Goal: Information Seeking & Learning: Learn about a topic

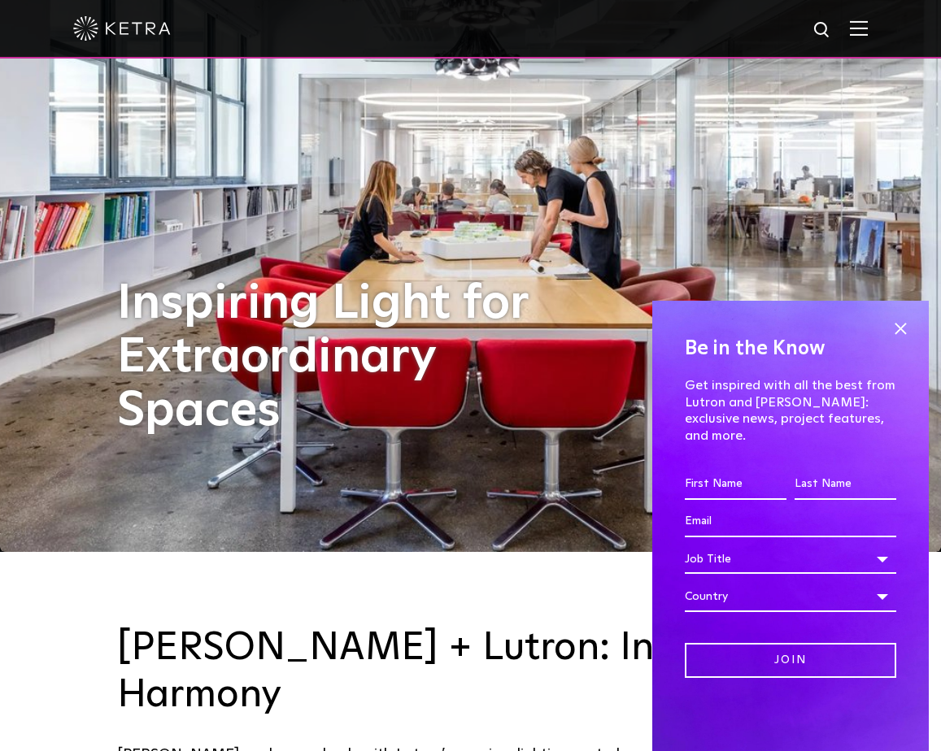
scroll to position [172, 0]
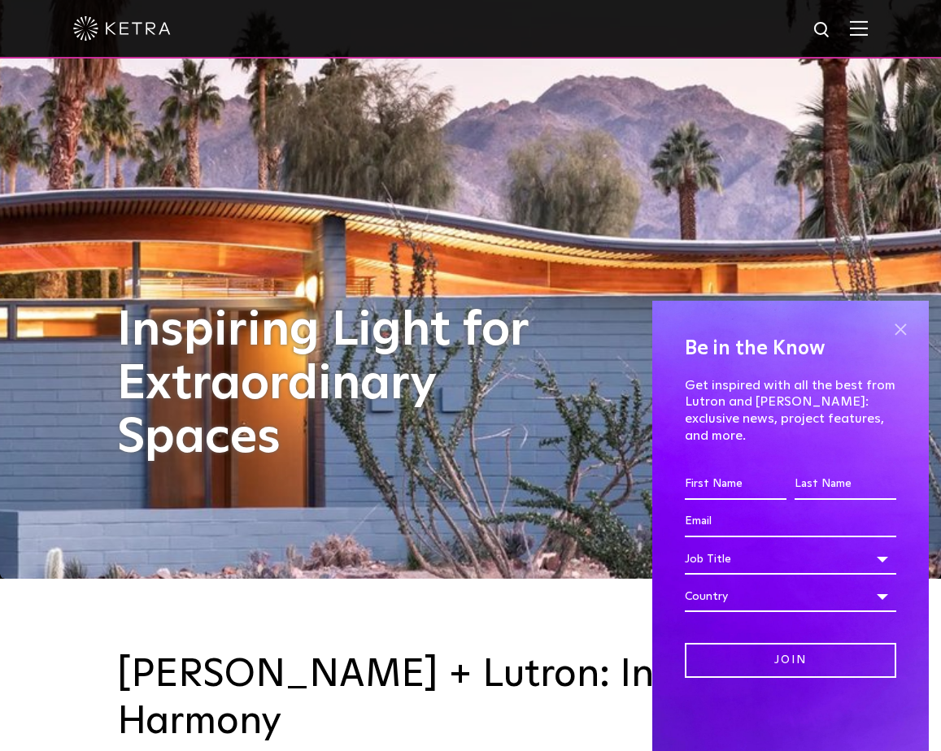
click at [902, 341] on span at bounding box center [900, 329] width 24 height 24
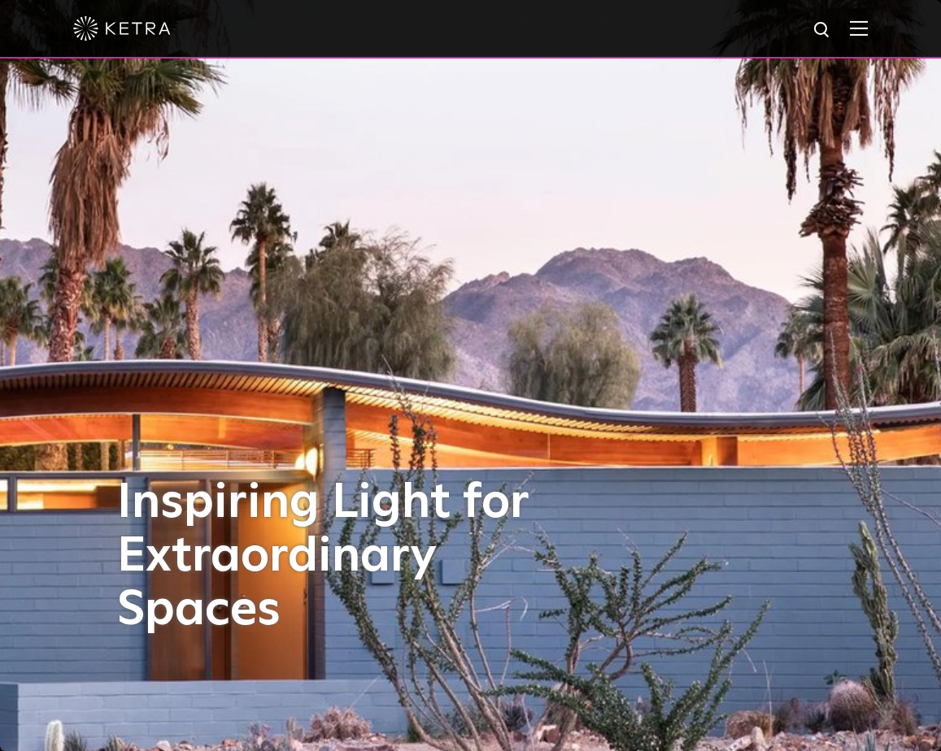
scroll to position [0, 0]
click at [871, 23] on div at bounding box center [470, 29] width 941 height 59
click at [857, 28] on img at bounding box center [859, 27] width 18 height 15
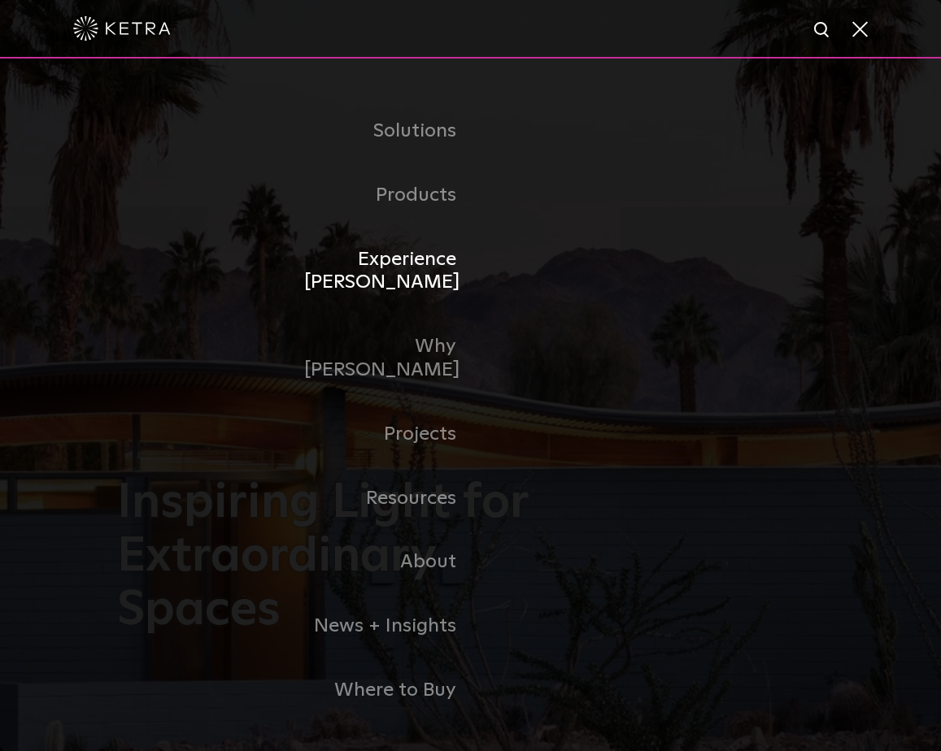
click at [413, 277] on link "Experience [PERSON_NAME]" at bounding box center [387, 272] width 167 height 88
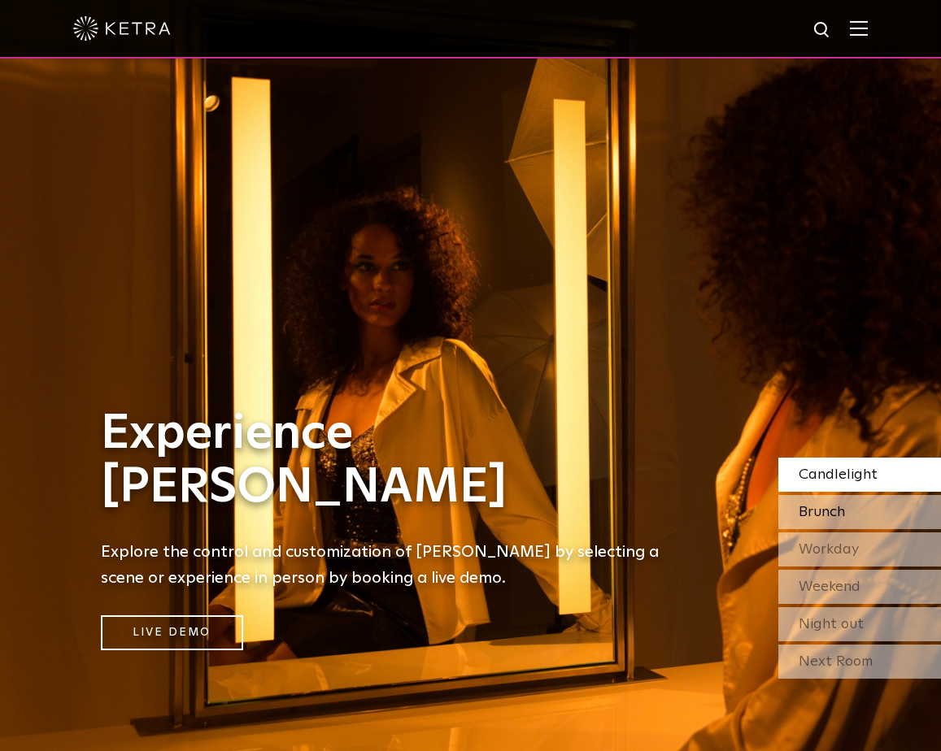
click at [820, 519] on div "Brunch" at bounding box center [859, 512] width 163 height 34
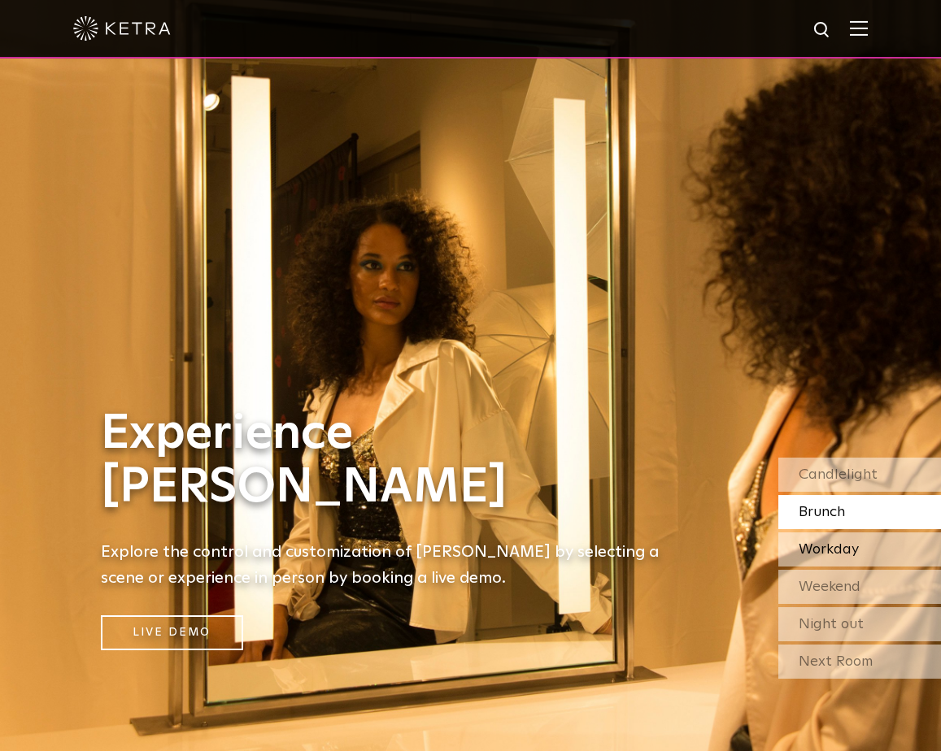
click at [818, 551] on span "Workday" at bounding box center [828, 549] width 60 height 15
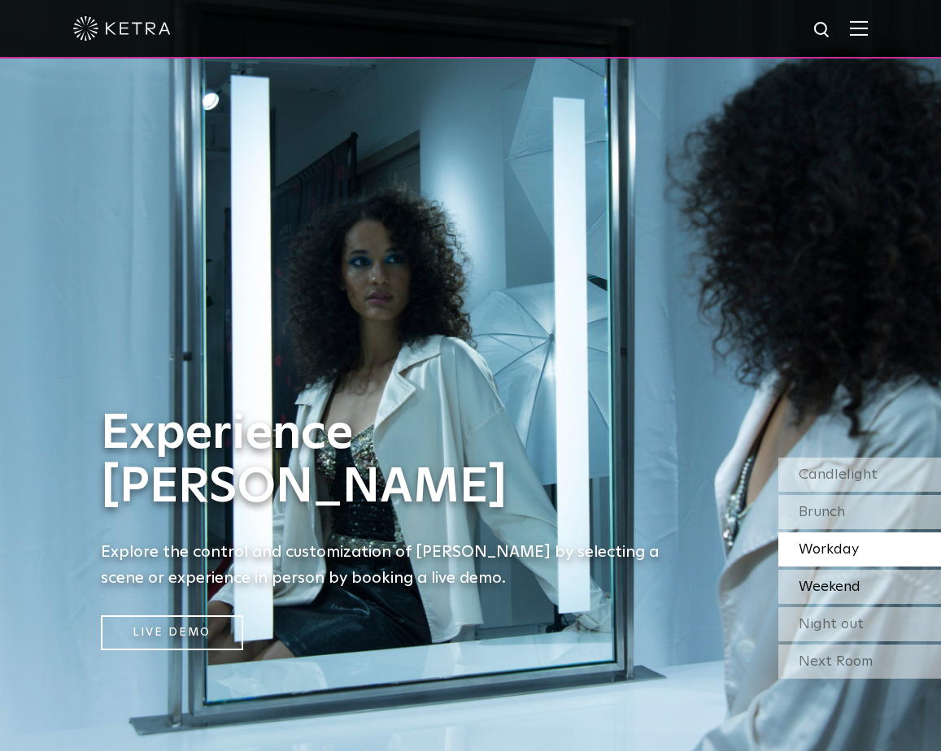
click at [817, 593] on span "Weekend" at bounding box center [829, 587] width 62 height 15
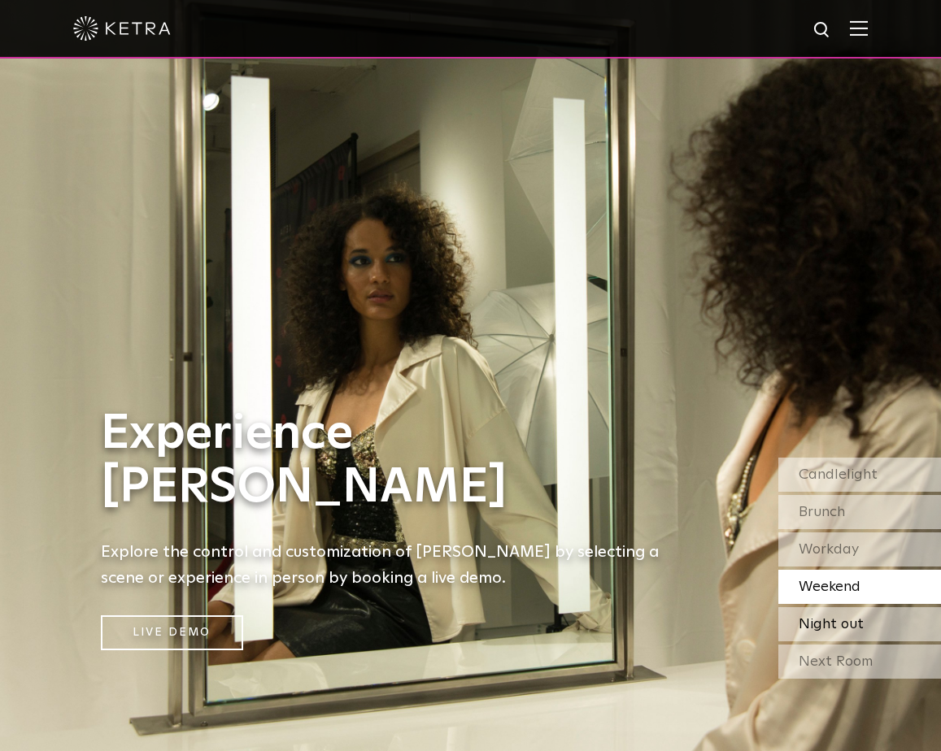
click at [817, 627] on span "Night out" at bounding box center [830, 624] width 65 height 15
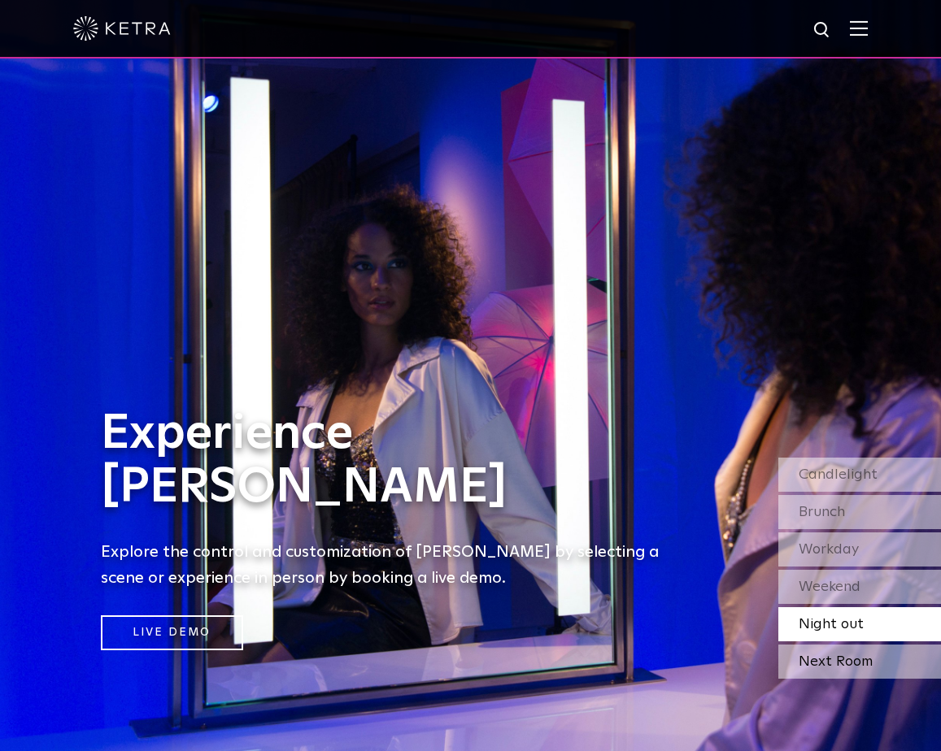
click at [819, 664] on div "Next Room" at bounding box center [859, 662] width 163 height 34
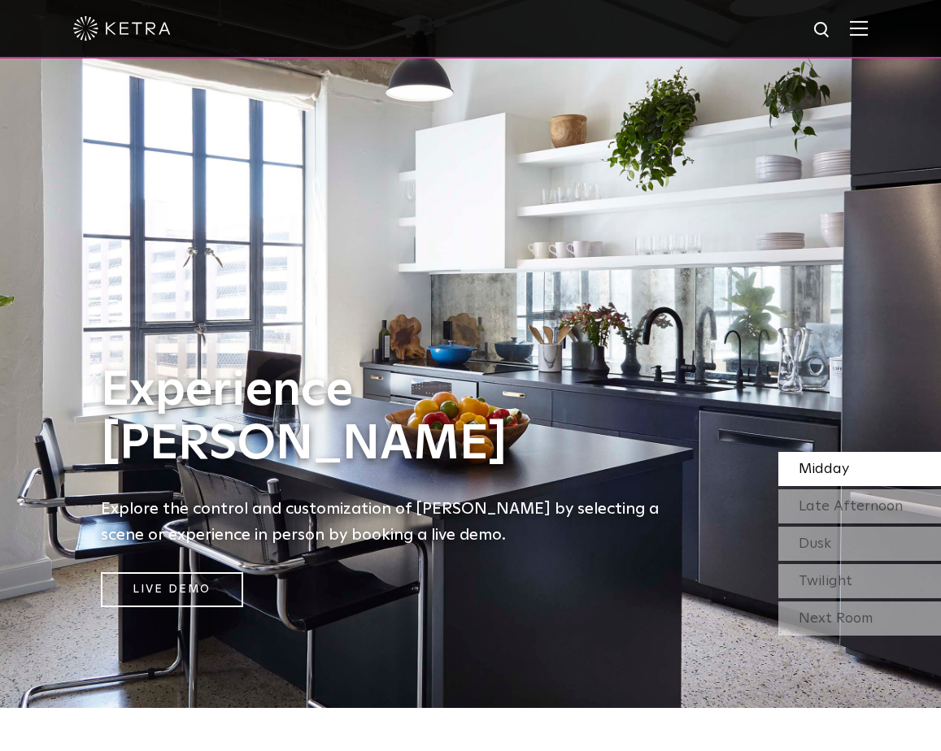
scroll to position [95, 0]
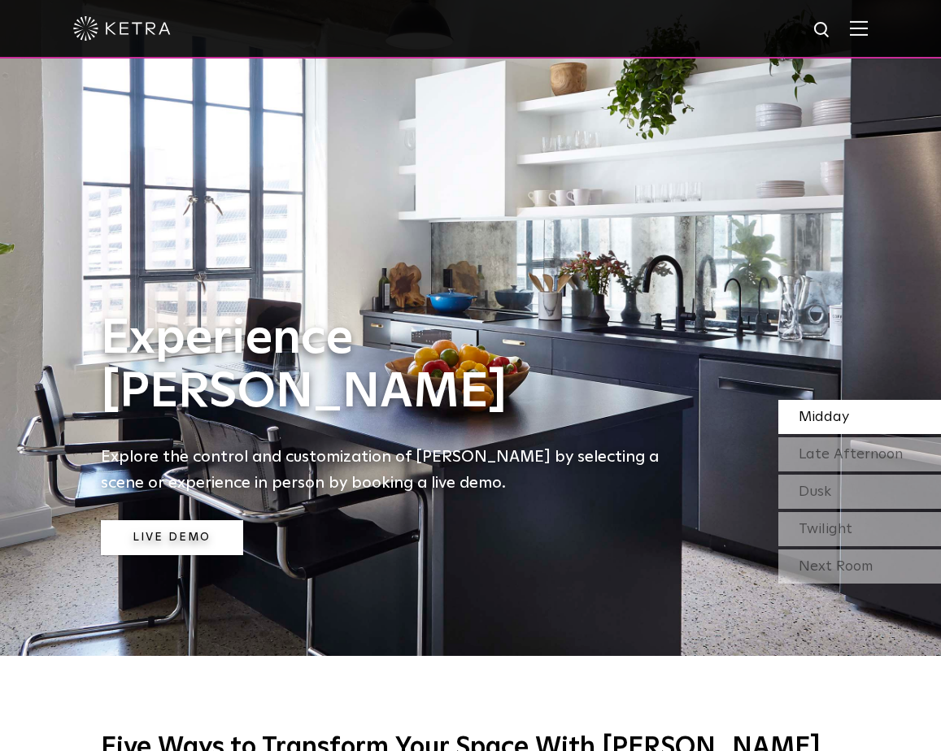
click at [191, 529] on link "Live Demo" at bounding box center [172, 537] width 142 height 35
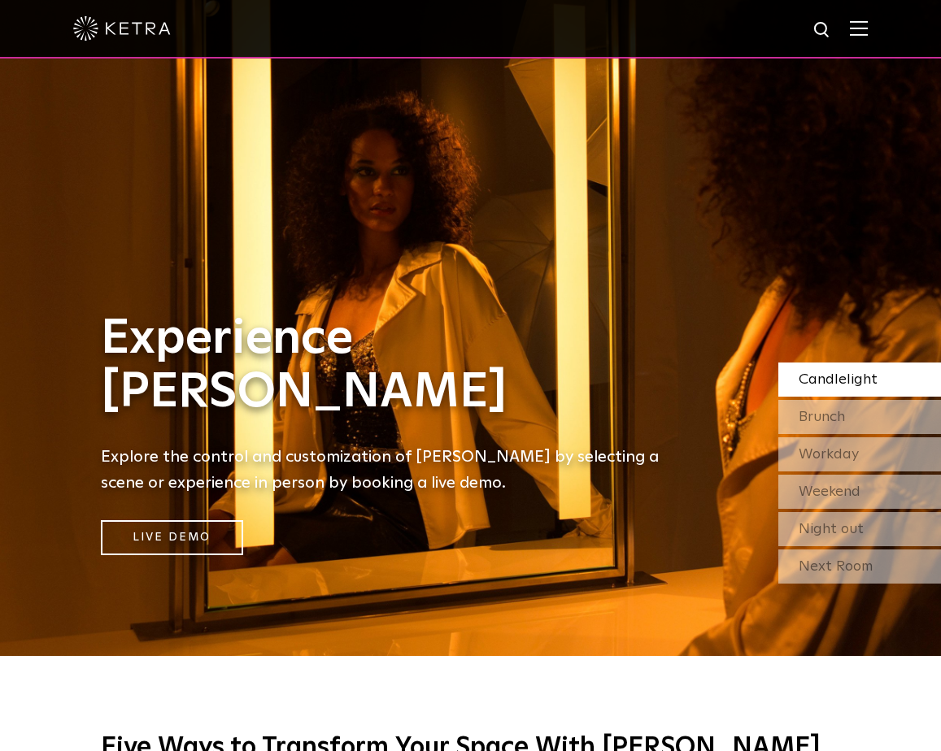
click at [861, 28] on img at bounding box center [859, 27] width 18 height 15
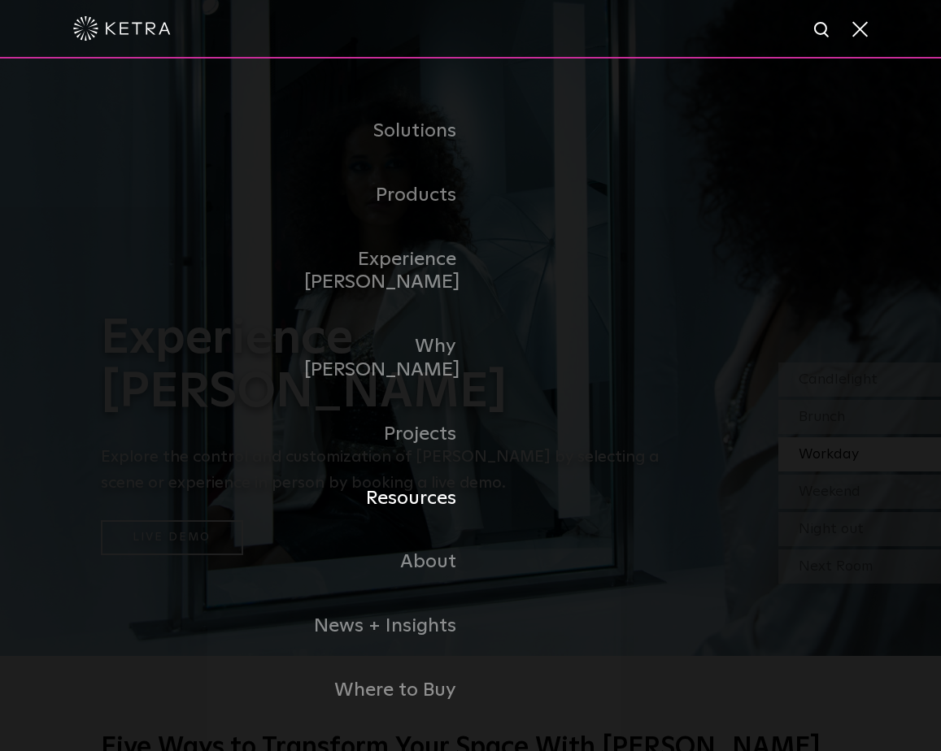
click at [441, 473] on link "Resources" at bounding box center [387, 499] width 167 height 64
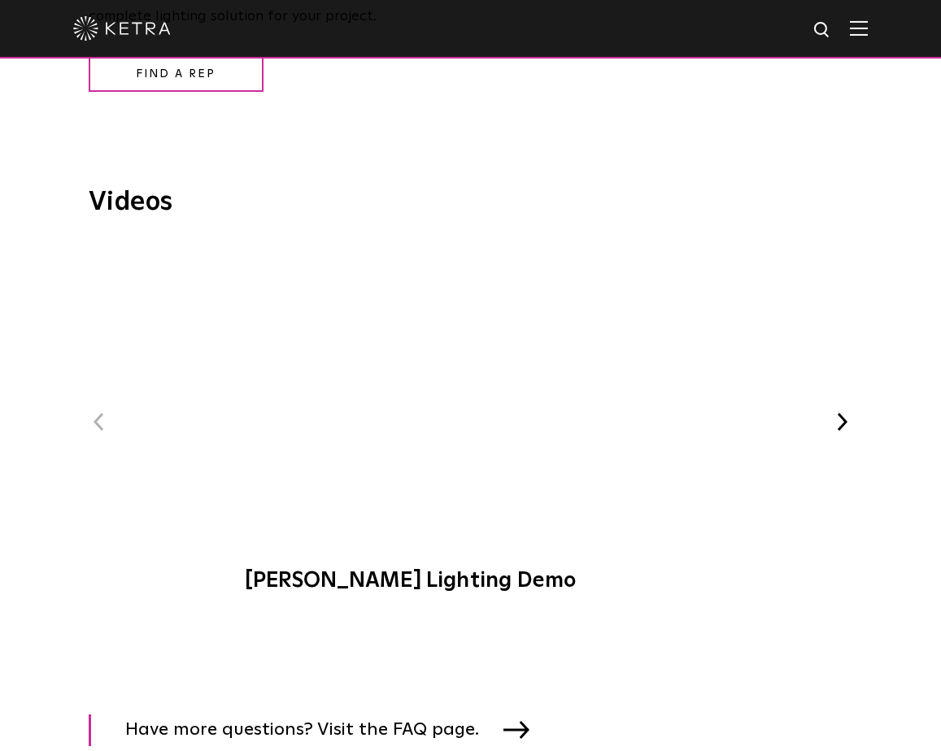
scroll to position [1892, 0]
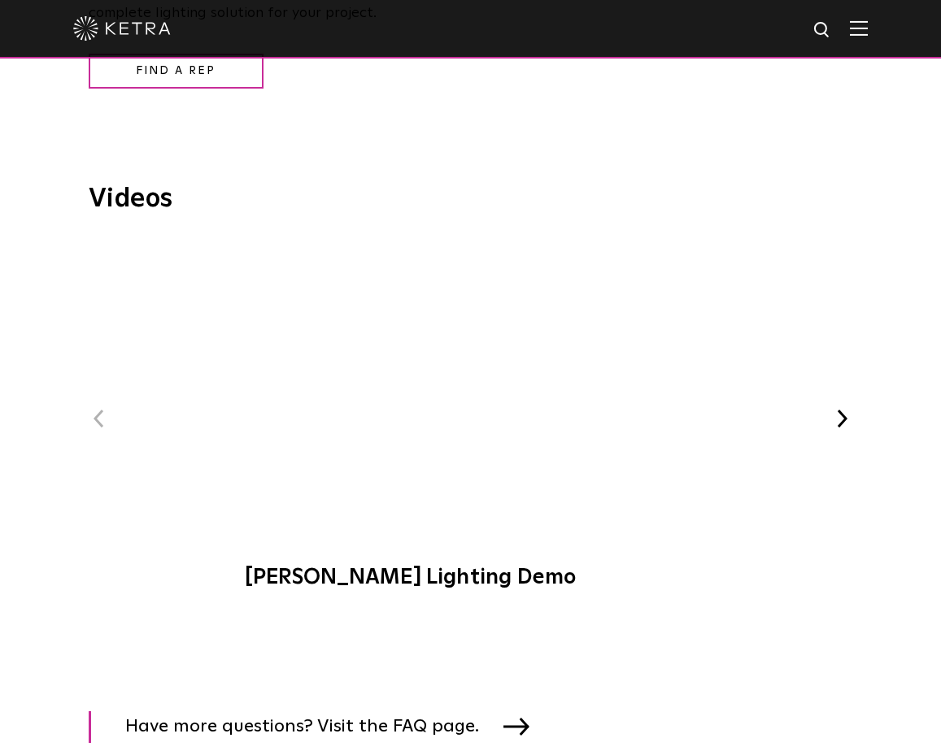
click at [459, 392] on span "Ketra Lighting Demo" at bounding box center [470, 423] width 493 height 366
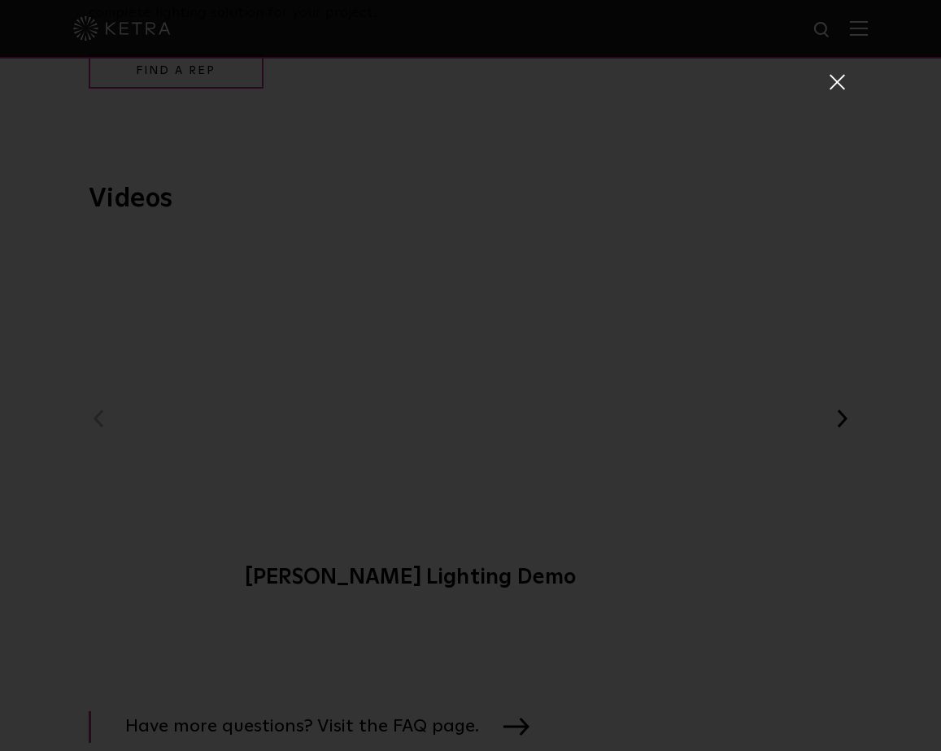
click at [840, 85] on span at bounding box center [836, 81] width 18 height 16
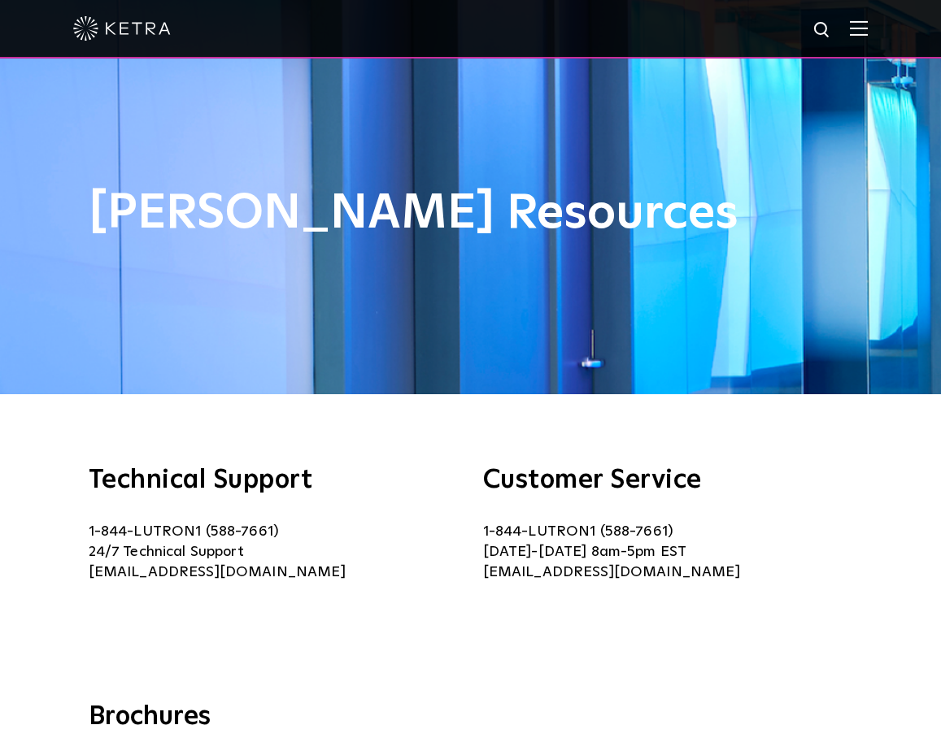
scroll to position [0, 0]
click at [858, 30] on img at bounding box center [859, 27] width 18 height 15
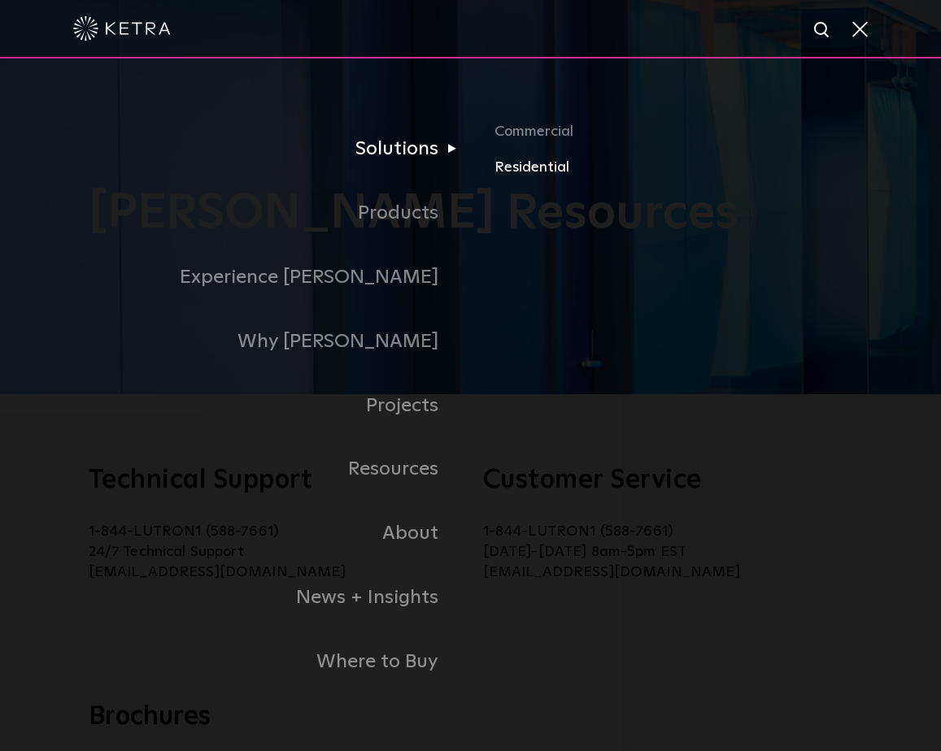
click at [537, 171] on link "Residential" at bounding box center [673, 167] width 358 height 24
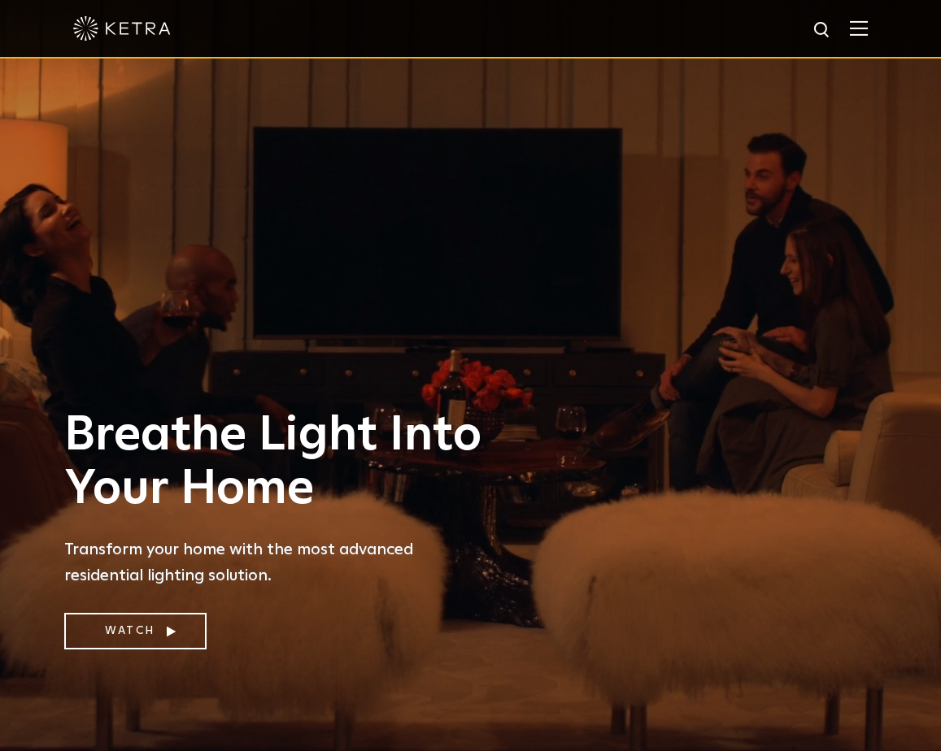
click at [855, 28] on img at bounding box center [859, 27] width 18 height 15
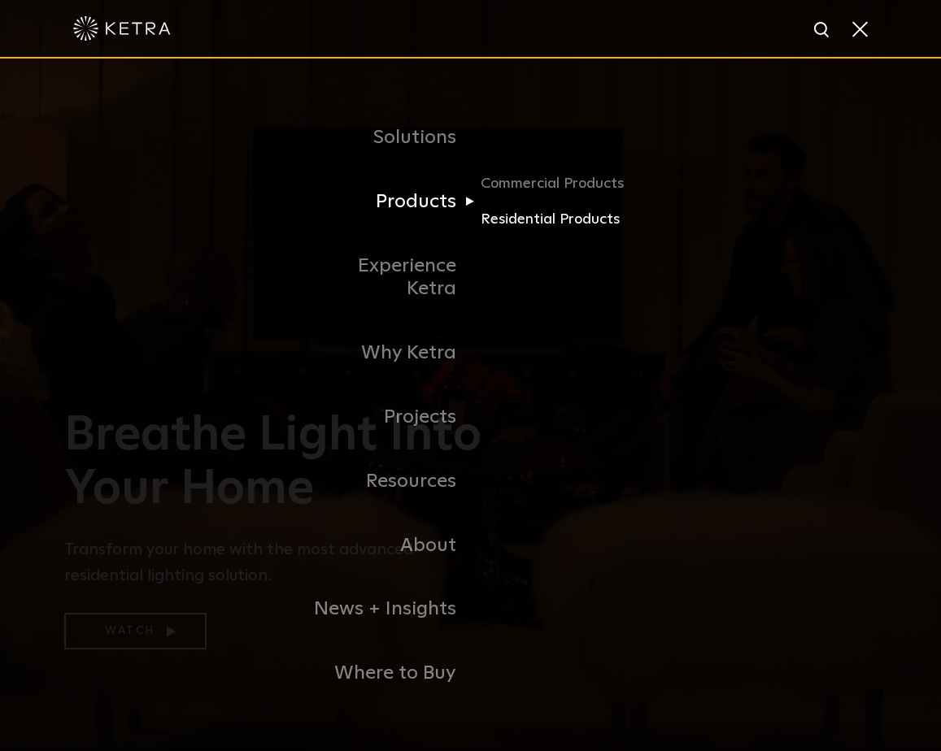
click at [500, 232] on link "Residential Products" at bounding box center [558, 220] width 156 height 24
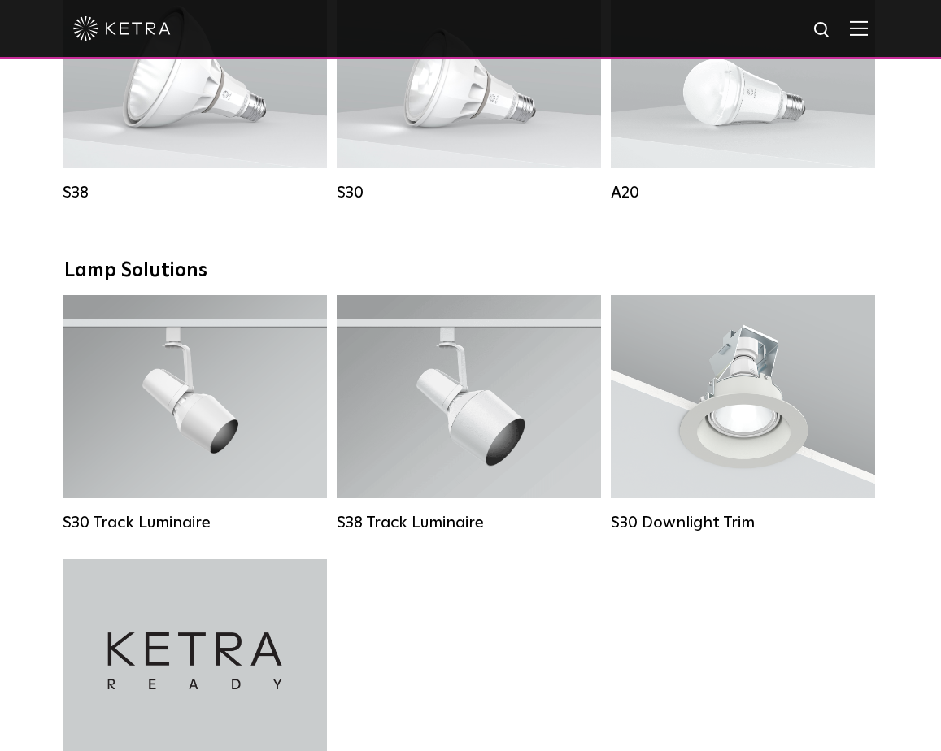
scroll to position [1063, 0]
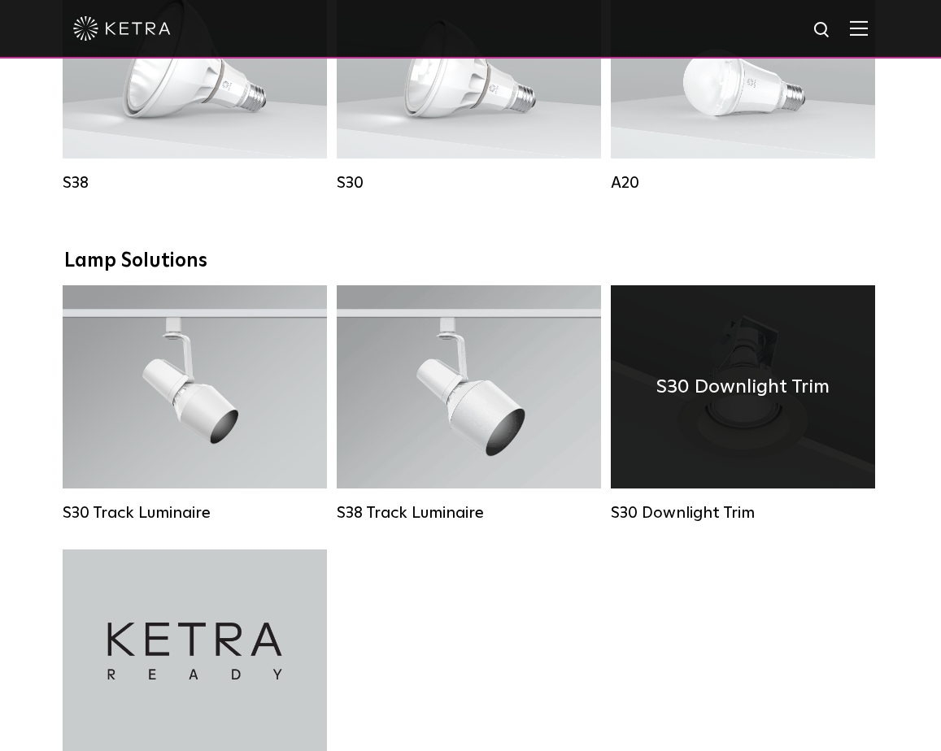
click at [704, 513] on div "S30 Downlight Trim" at bounding box center [743, 513] width 264 height 20
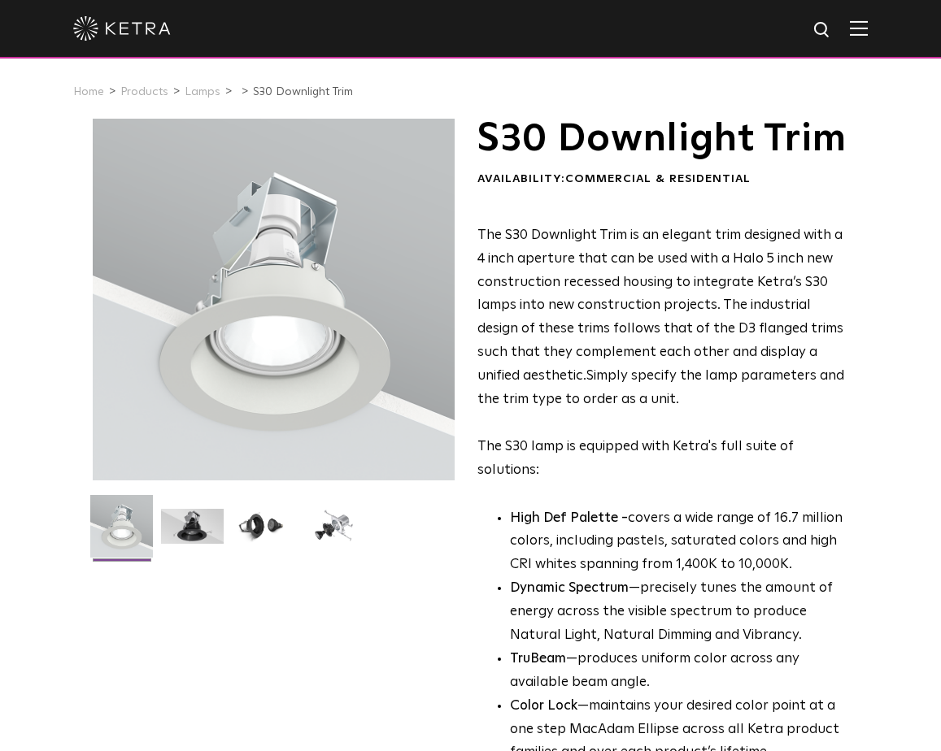
click at [856, 20] on div at bounding box center [470, 28] width 794 height 57
click at [856, 25] on img at bounding box center [859, 27] width 18 height 15
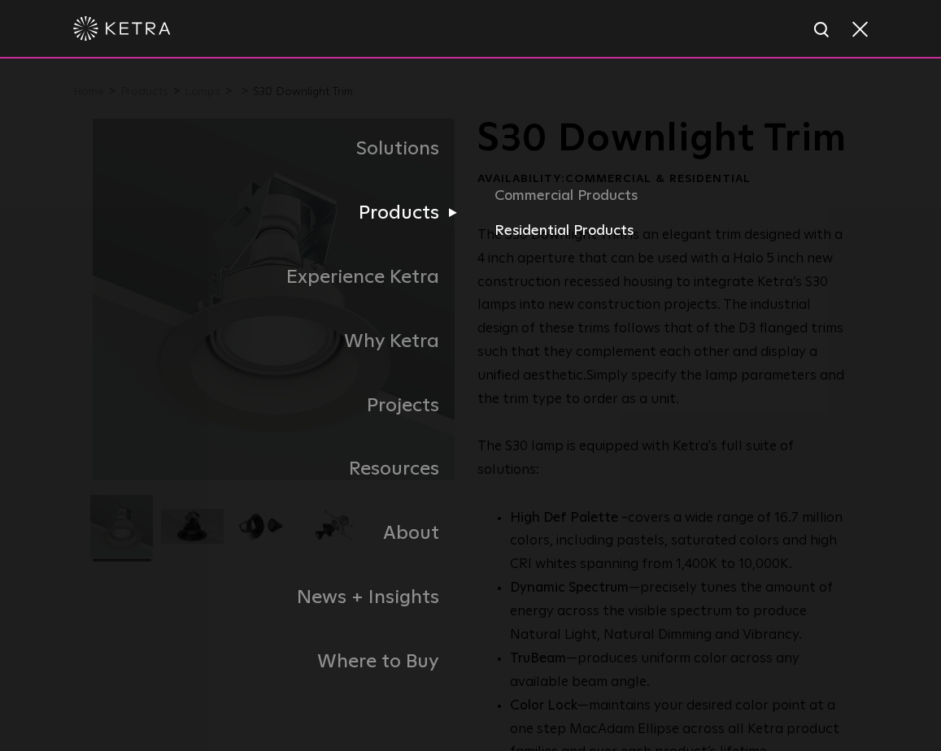
click at [524, 234] on link "Residential Products" at bounding box center [671, 231] width 354 height 24
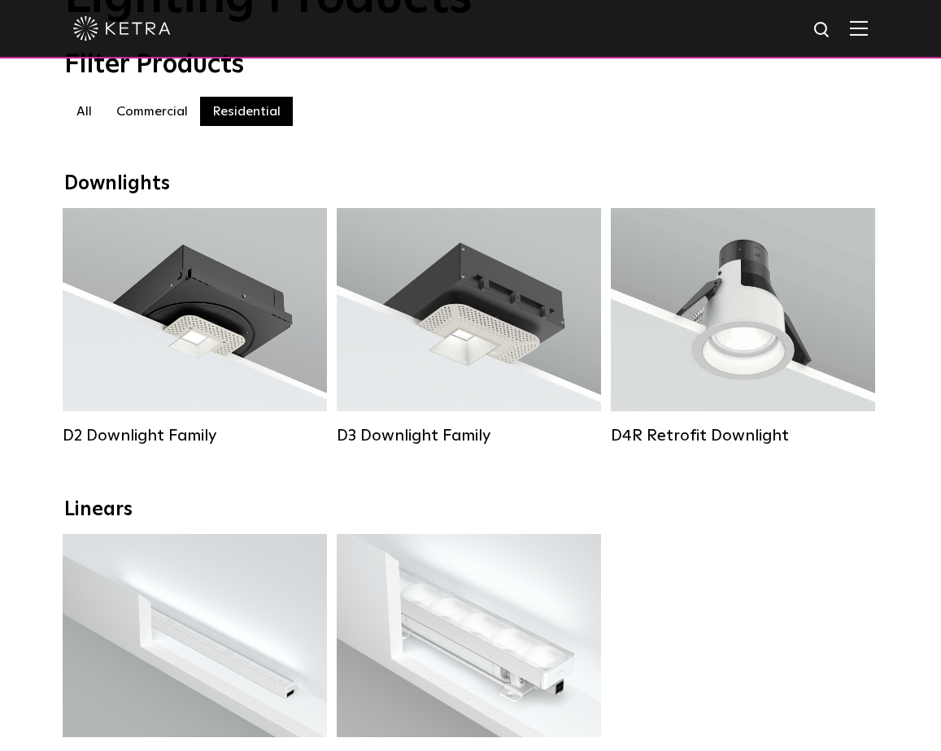
scroll to position [162, 0]
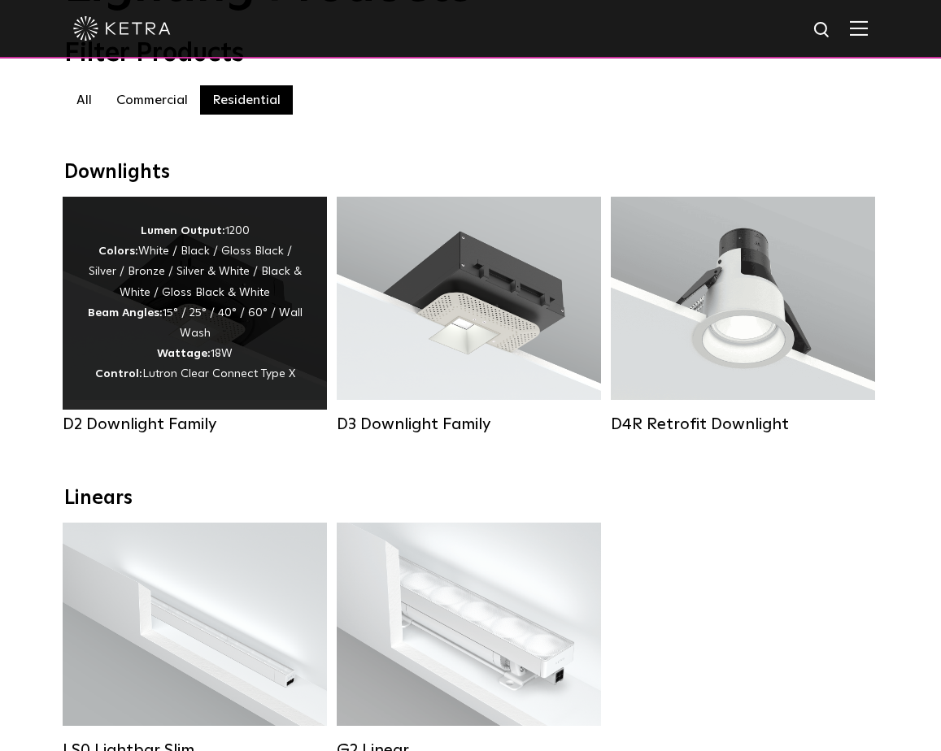
click at [146, 338] on div "Lumen Output: 1200 Colors: White / Black / Gloss Black / Silver / Bronze / Silv…" at bounding box center [194, 303] width 215 height 164
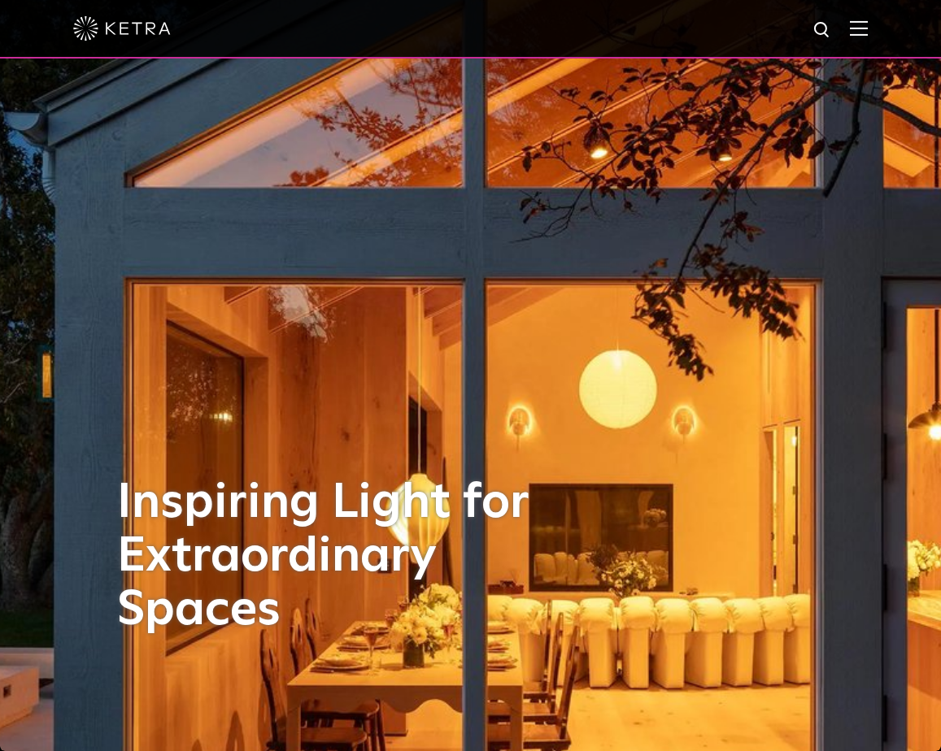
click at [863, 22] on img at bounding box center [859, 27] width 18 height 15
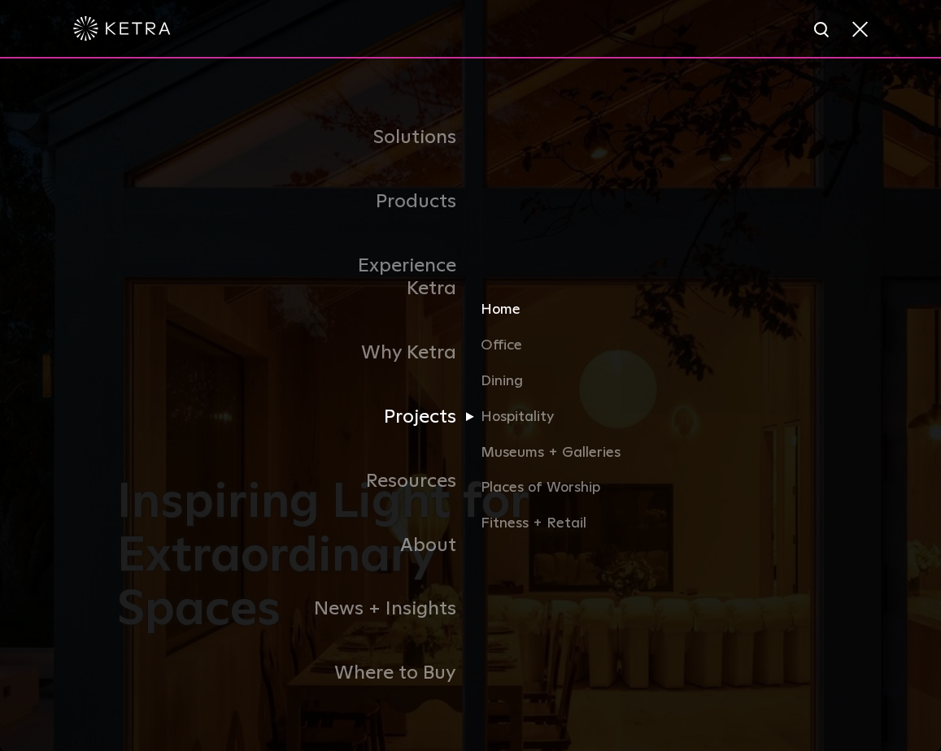
click at [505, 300] on link "Home" at bounding box center [558, 317] width 156 height 36
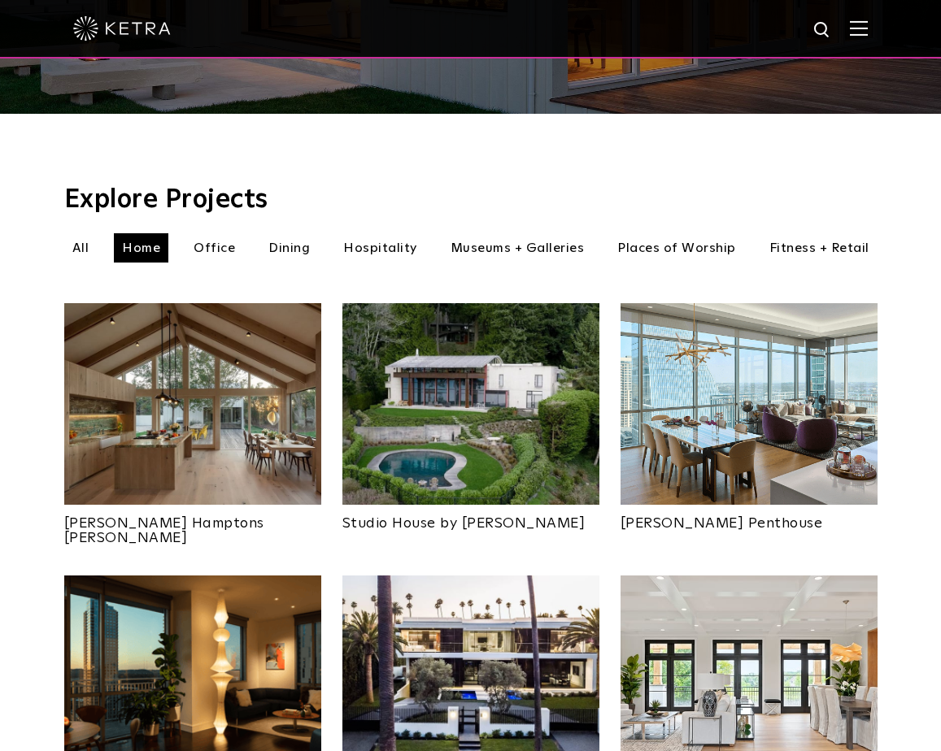
scroll to position [441, 0]
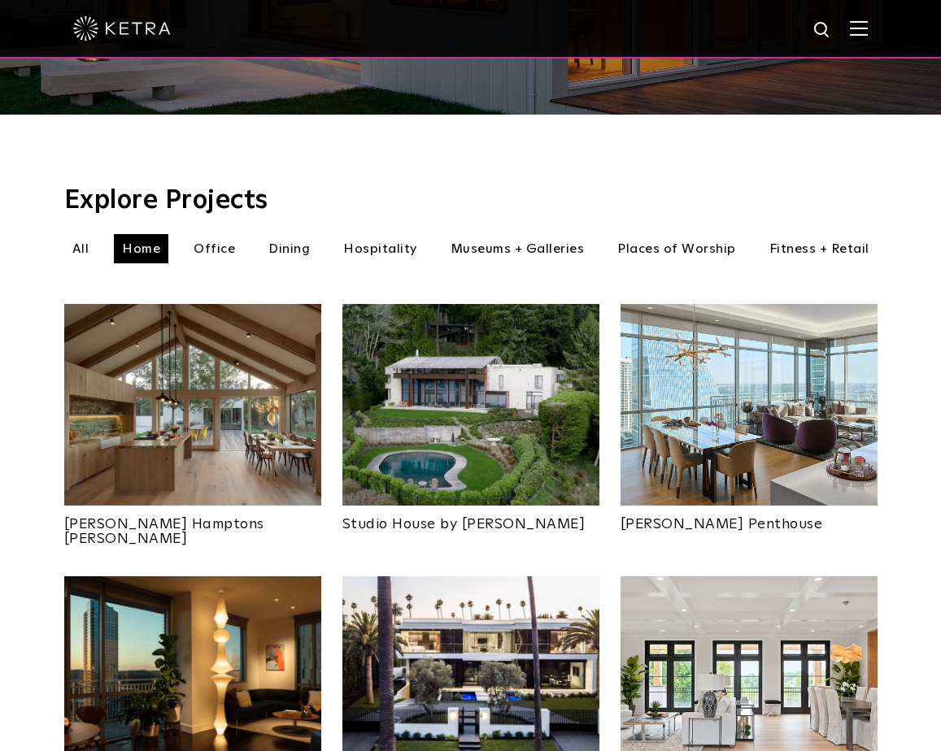
click at [206, 234] on li "Office" at bounding box center [214, 248] width 58 height 29
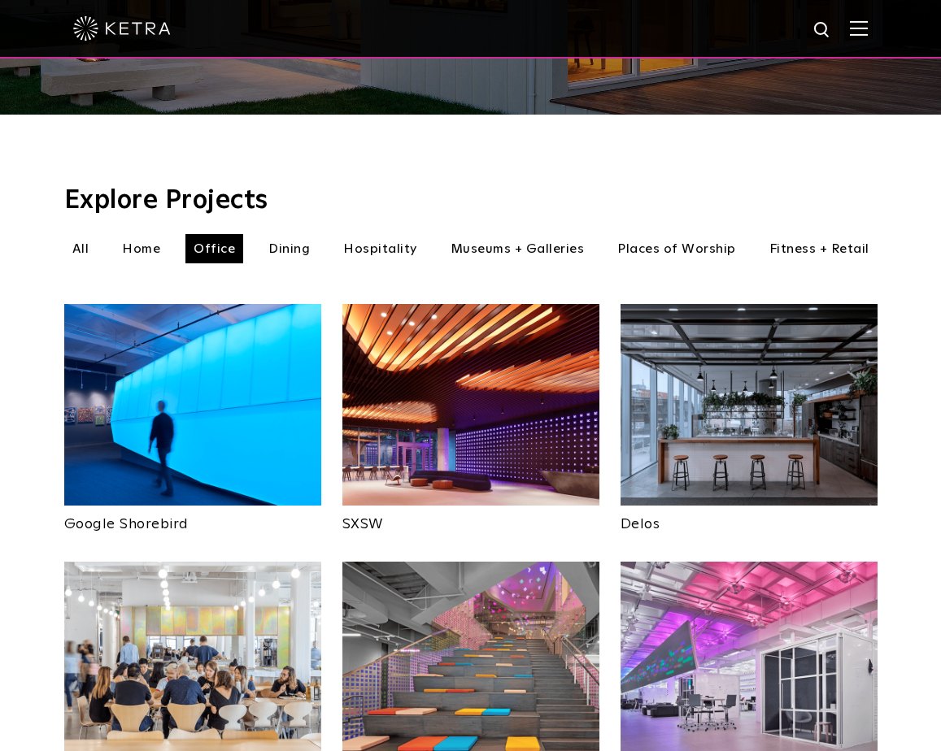
click at [293, 234] on li "Dining" at bounding box center [289, 248] width 58 height 29
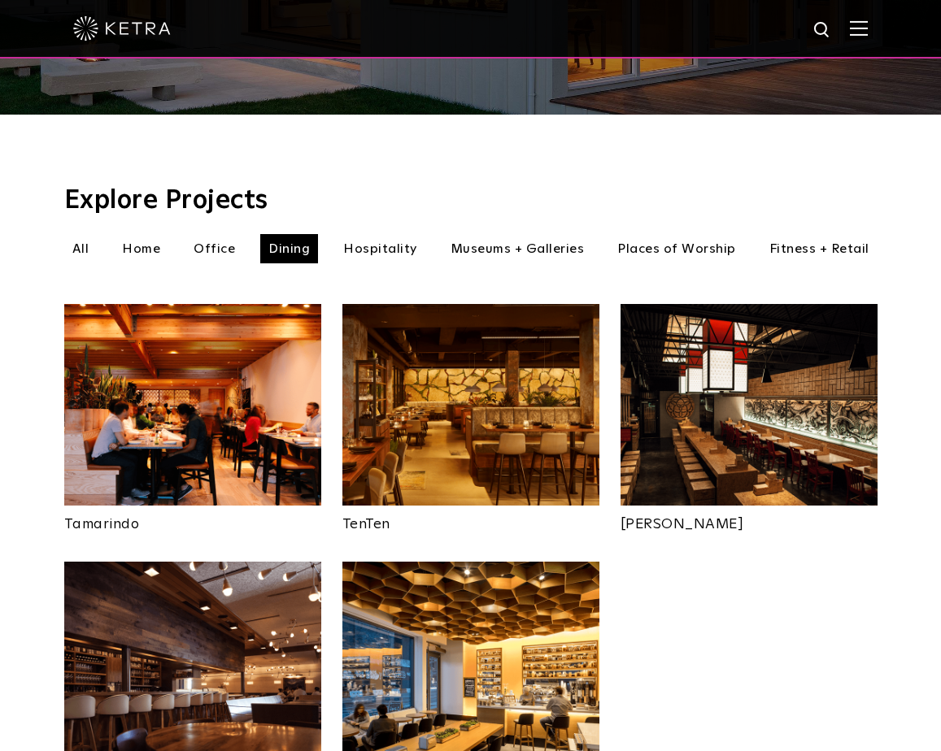
click at [380, 234] on li "Hospitality" at bounding box center [380, 248] width 90 height 29
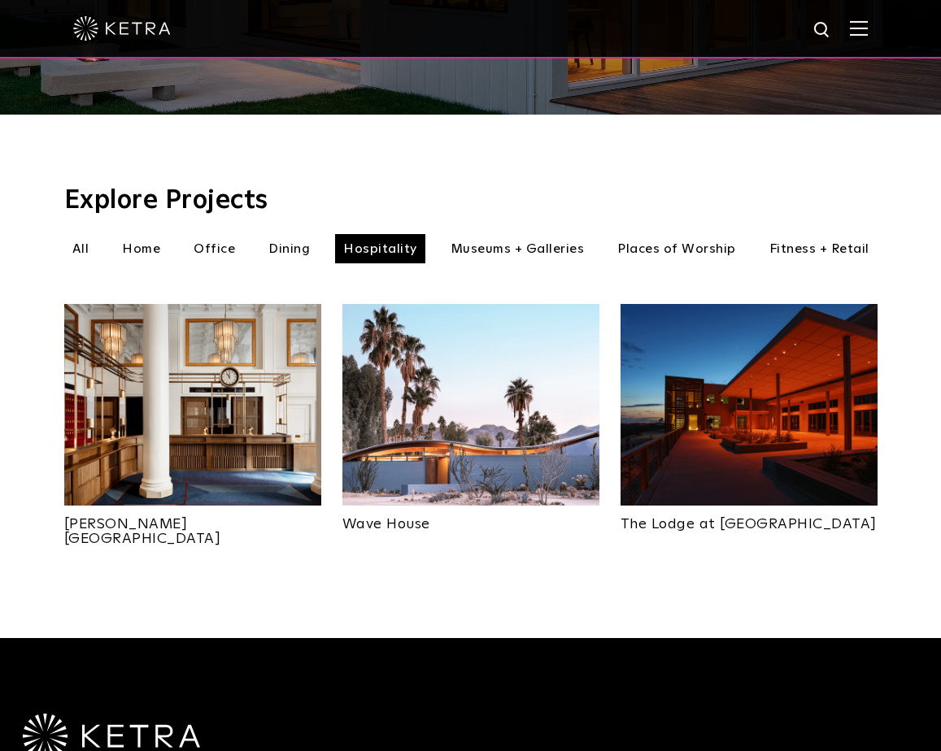
click at [480, 234] on li "Museums + Galleries" at bounding box center [517, 248] width 150 height 29
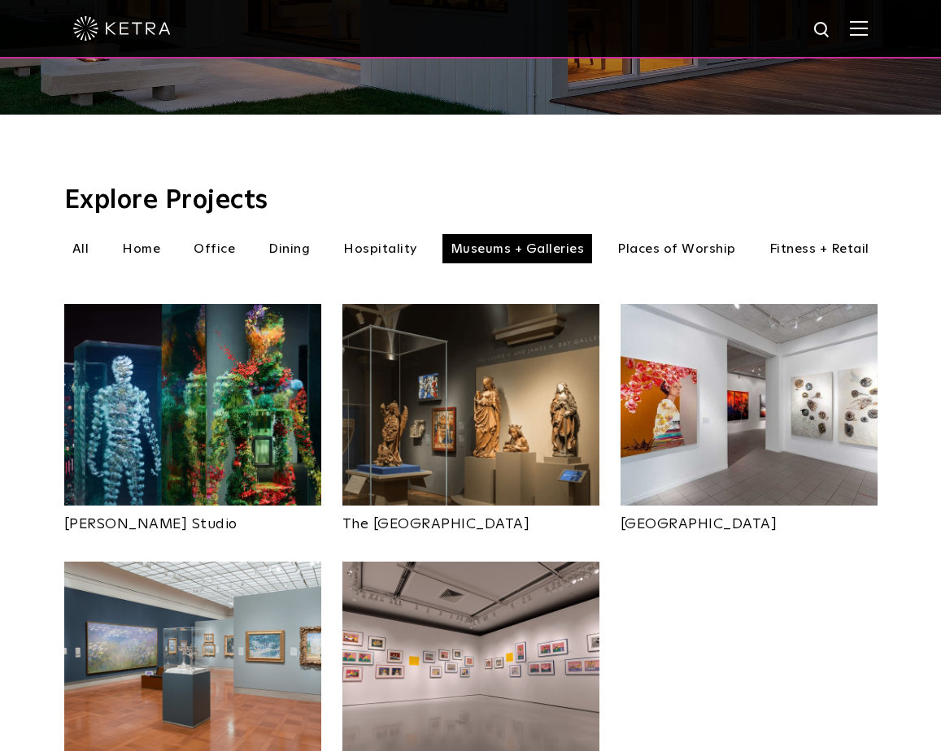
click at [686, 234] on li "Places of Worship" at bounding box center [676, 248] width 135 height 29
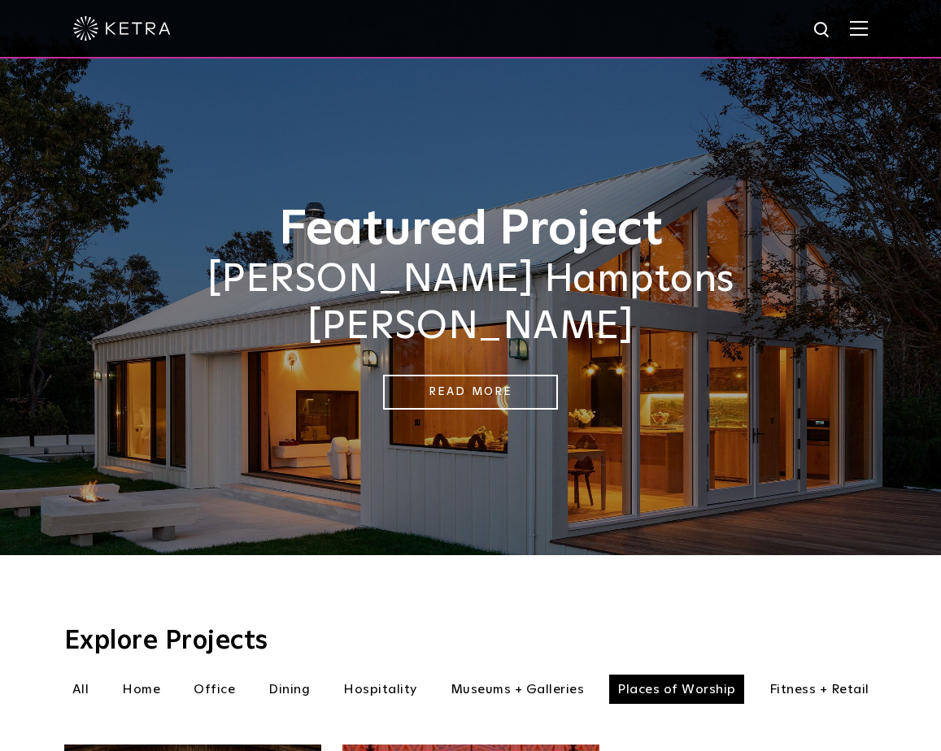
click at [858, 30] on img at bounding box center [859, 27] width 18 height 15
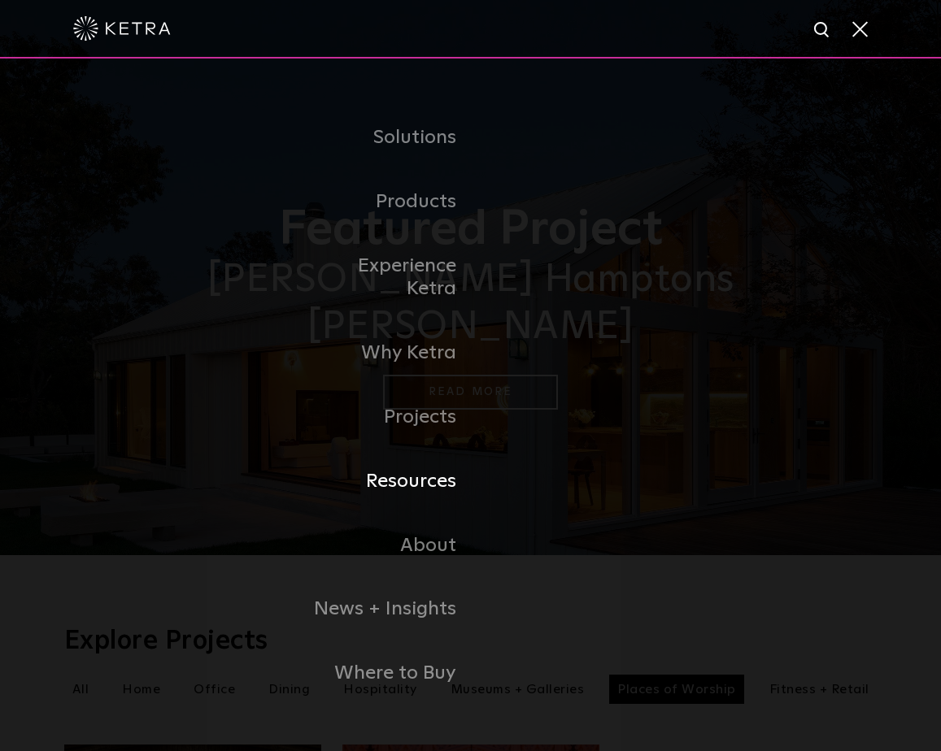
click at [441, 466] on link "Resources" at bounding box center [387, 482] width 167 height 64
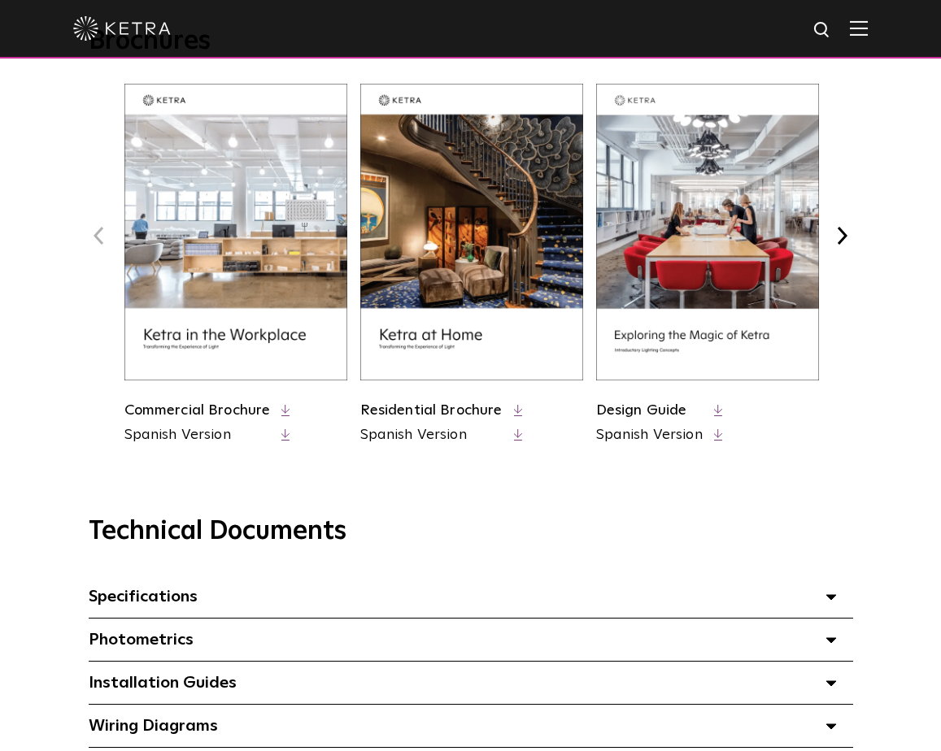
scroll to position [677, 0]
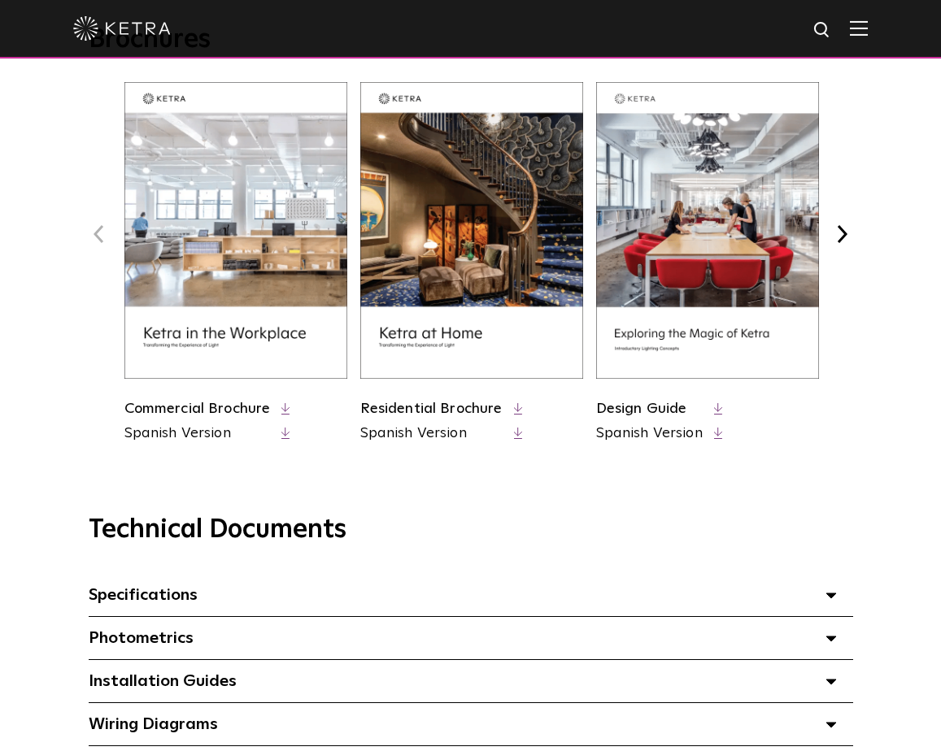
click at [447, 181] on img at bounding box center [471, 230] width 223 height 297
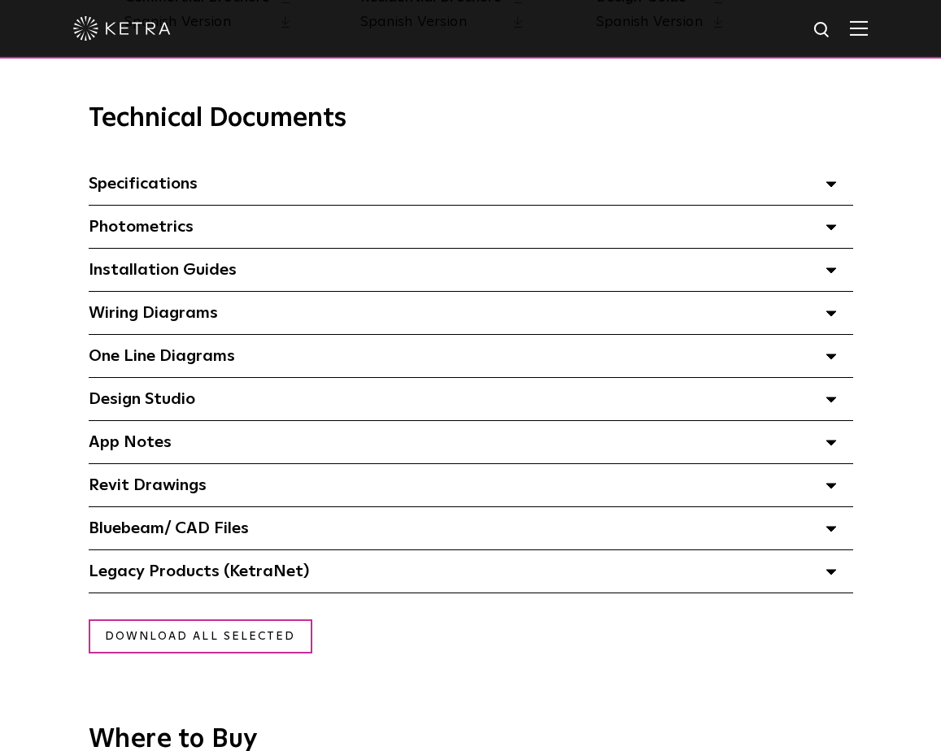
scroll to position [1089, 0]
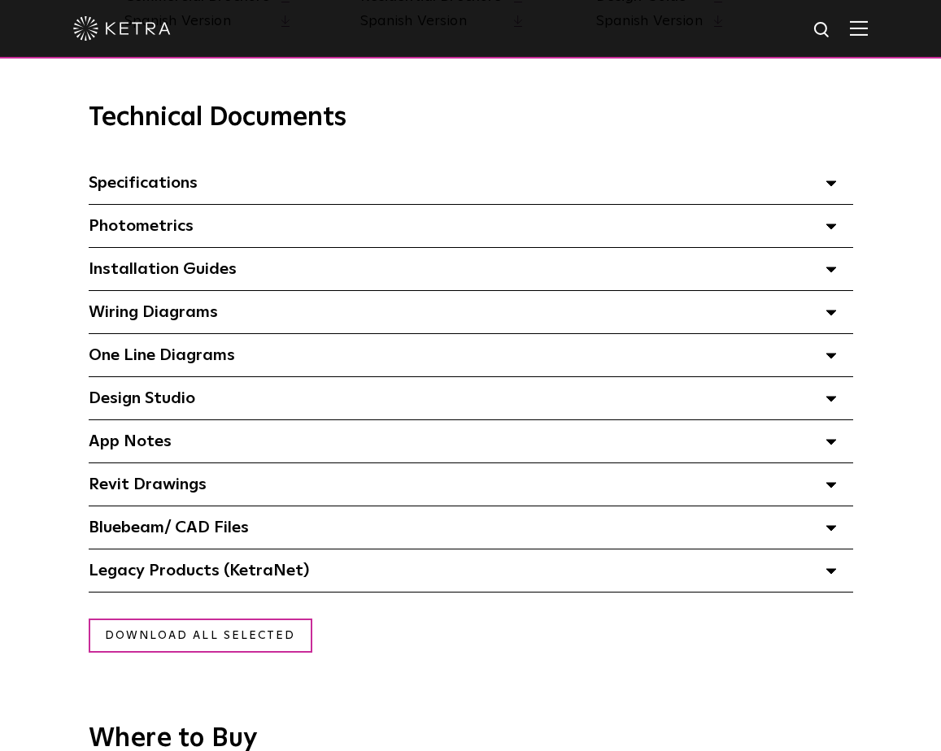
click at [831, 397] on polygon at bounding box center [831, 399] width 10 height 5
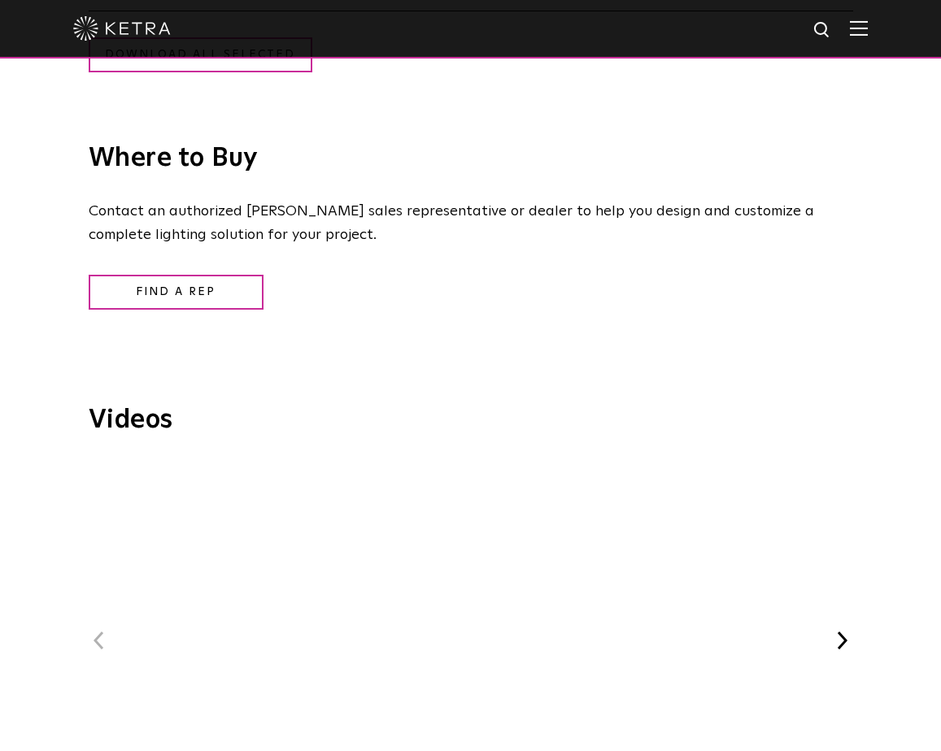
scroll to position [1736, 0]
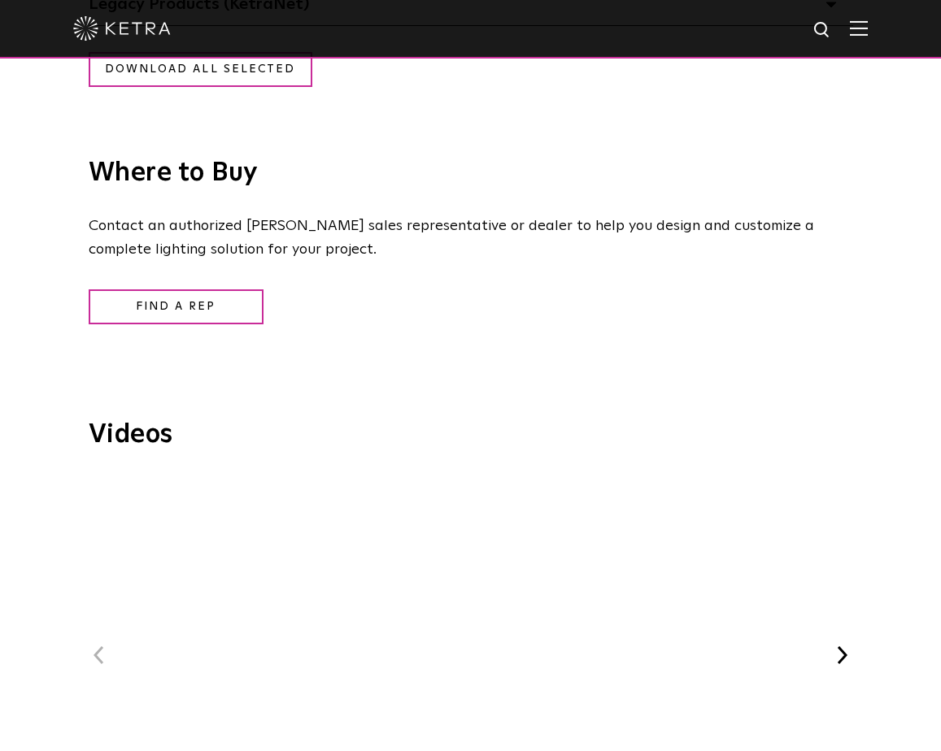
click at [841, 606] on div "Previous Ketra Lighting Demo Ketra at C-CAP Benefit WELL-Certified: Delos HQ Ke…" at bounding box center [471, 658] width 764 height 365
click at [841, 645] on button "Next" at bounding box center [842, 655] width 21 height 21
click at [841, 658] on button "Next" at bounding box center [842, 668] width 21 height 21
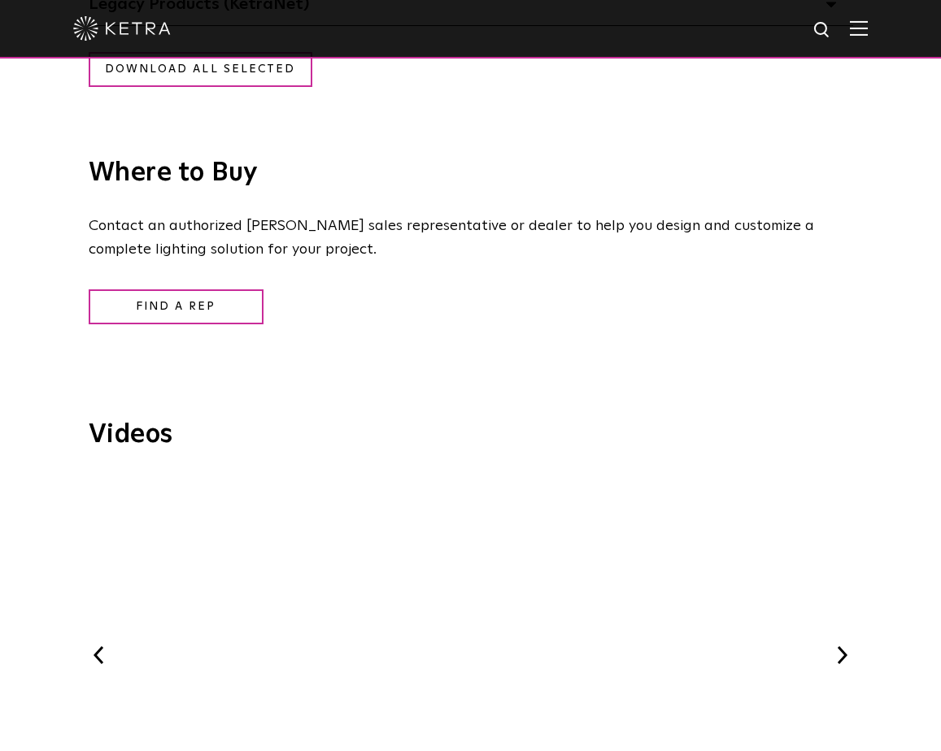
click at [476, 588] on span "Ketra Art + Light Experience" at bounding box center [470, 659] width 493 height 367
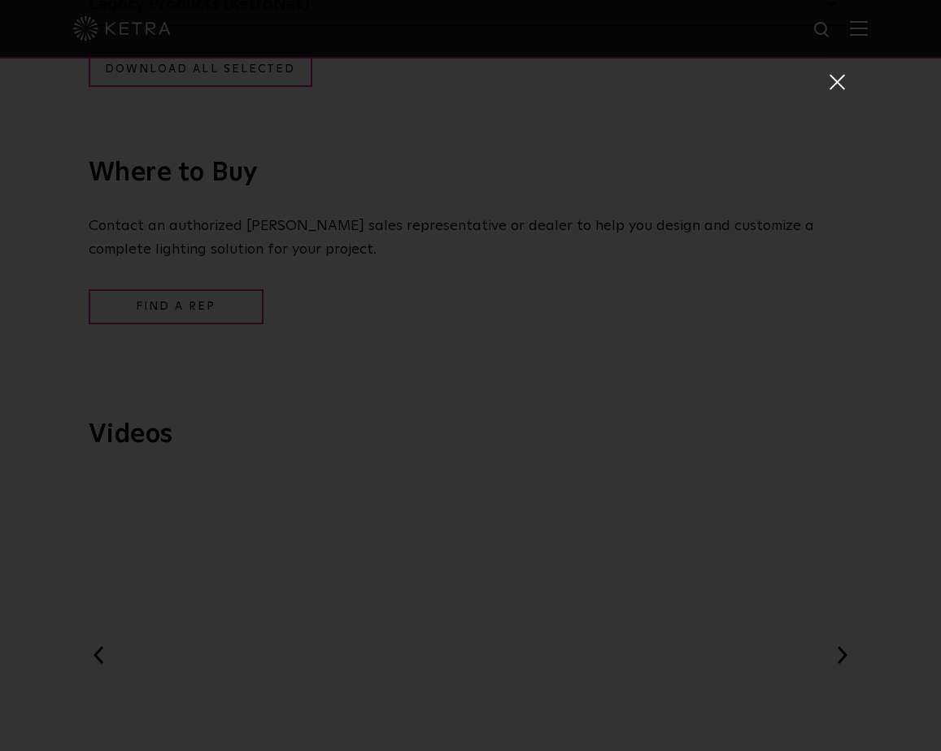
click at [838, 85] on span at bounding box center [836, 81] width 18 height 16
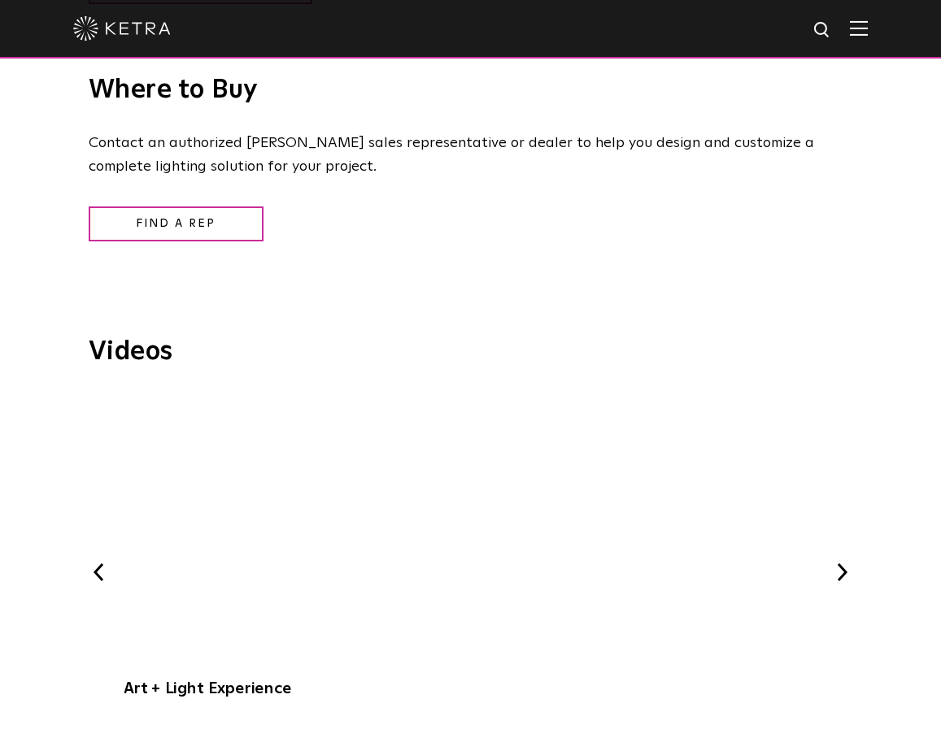
scroll to position [1820, 0]
click at [841, 560] on button "Next" at bounding box center [842, 570] width 21 height 21
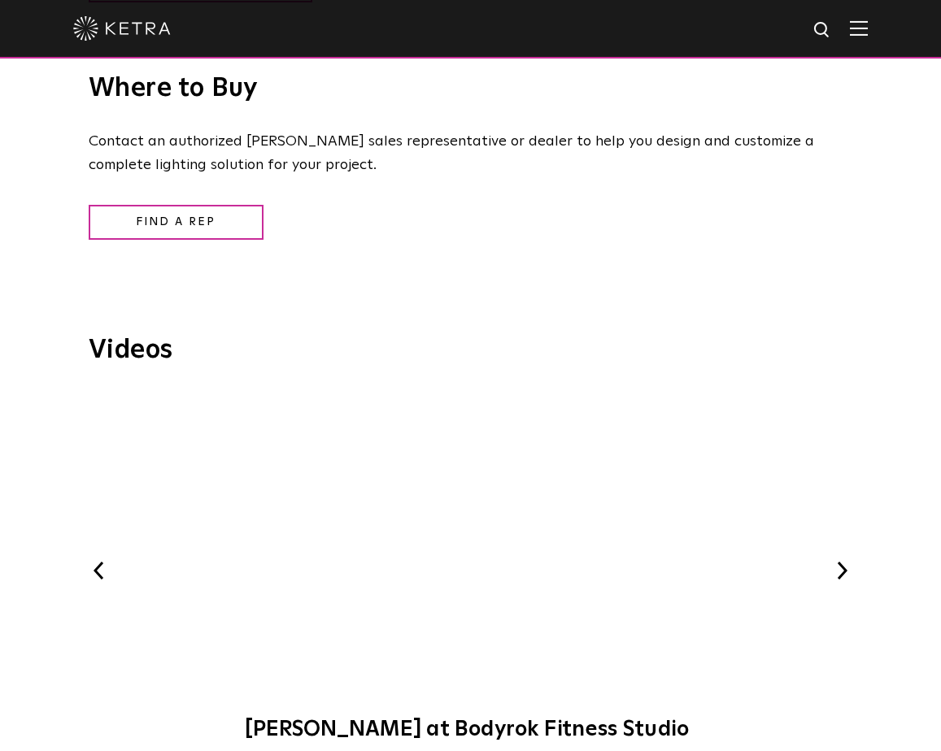
click at [841, 560] on button "Next" at bounding box center [842, 570] width 21 height 21
click at [468, 499] on span "The Lutron HXL Approach" at bounding box center [470, 575] width 493 height 367
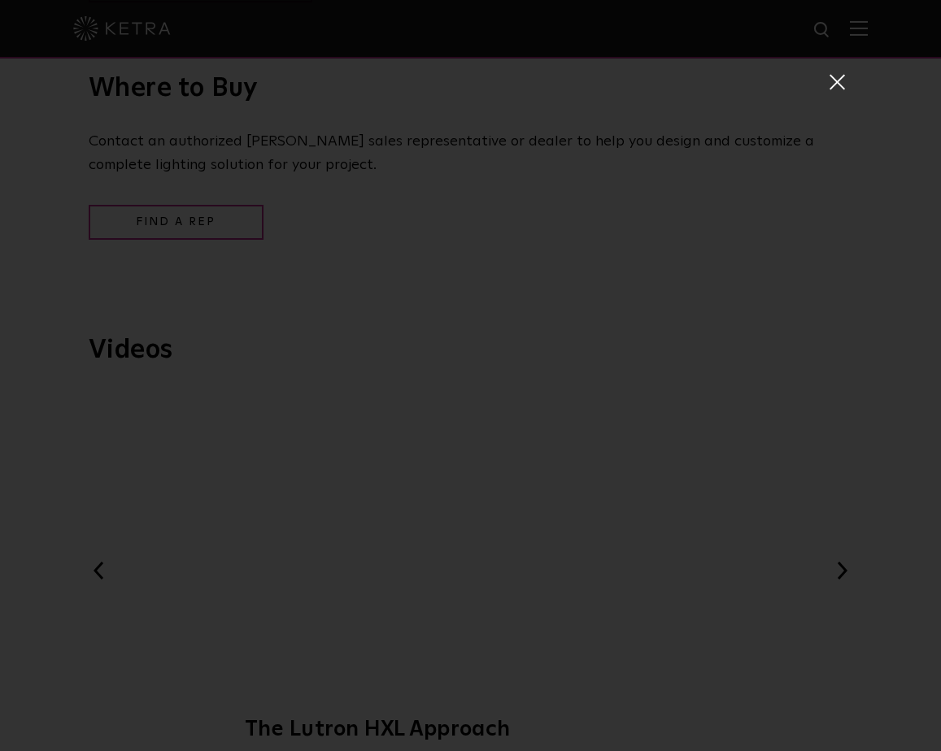
click at [836, 81] on span at bounding box center [836, 81] width 18 height 16
